Goal: Feedback & Contribution: Submit feedback/report problem

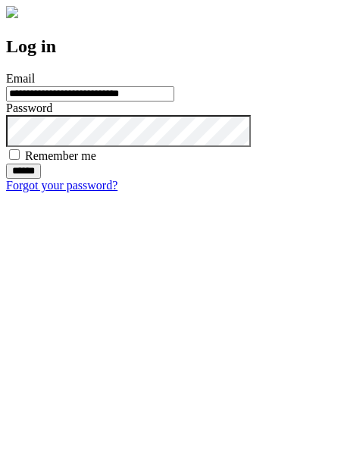
type input "**********"
click at [41, 179] on input "******" at bounding box center [23, 171] width 35 height 15
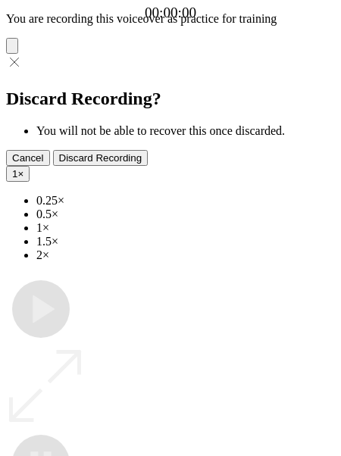
type input "**********"
